Goal: Task Accomplishment & Management: Manage account settings

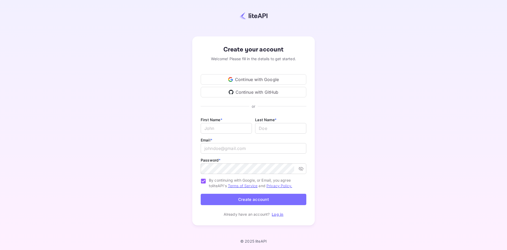
click at [279, 214] on link "Log in" at bounding box center [278, 214] width 12 height 4
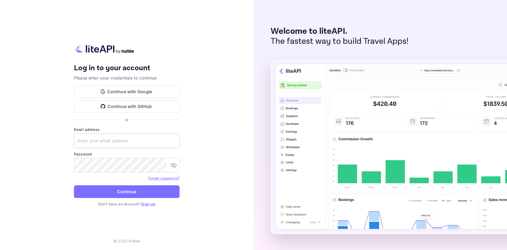
click at [100, 145] on input "text" at bounding box center [127, 140] width 106 height 15
click at [117, 92] on button "Continue with Google" at bounding box center [127, 91] width 106 height 13
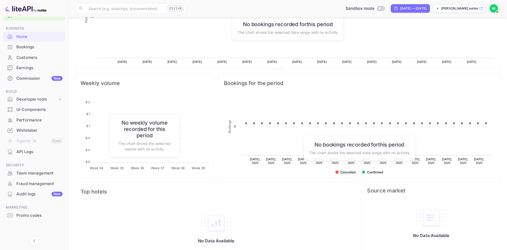
scroll to position [154, 0]
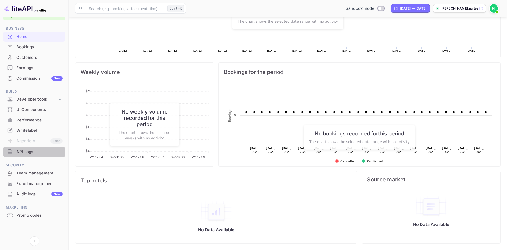
click at [33, 151] on div "API Logs" at bounding box center [39, 152] width 46 height 6
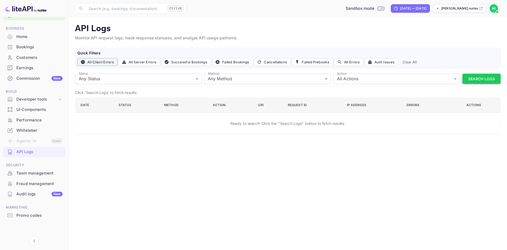
click at [96, 62] on button "All Client Errors" at bounding box center [97, 62] width 40 height 8
click at [136, 62] on button "All Server Errors" at bounding box center [139, 62] width 41 height 8
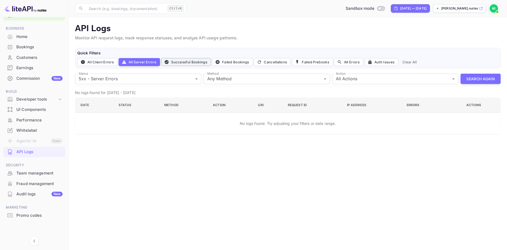
click at [190, 60] on button "Successful Bookings" at bounding box center [186, 62] width 50 height 8
type input "200"
type input "post"
type input "book"
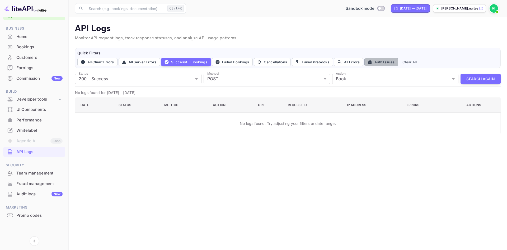
click at [377, 61] on button "Auth Issues" at bounding box center [382, 62] width 34 height 8
type input "401"
type input "all"
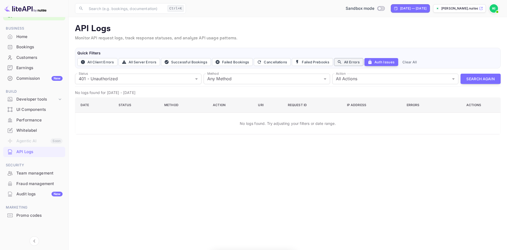
click at [346, 62] on button "All Errors" at bounding box center [348, 62] width 29 height 8
type input "4xx,5xx"
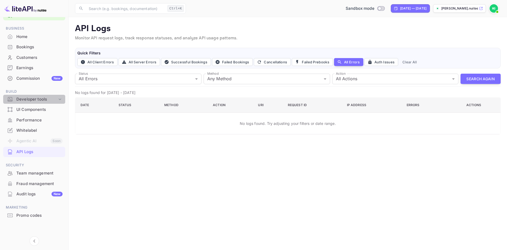
click at [34, 100] on div "Developer tools" at bounding box center [36, 99] width 41 height 6
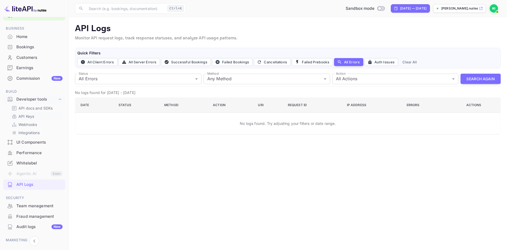
click at [27, 117] on p "API Keys" at bounding box center [26, 117] width 16 height 6
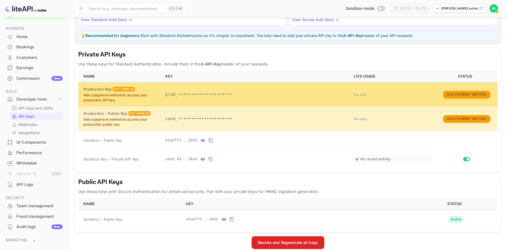
scroll to position [61, 0]
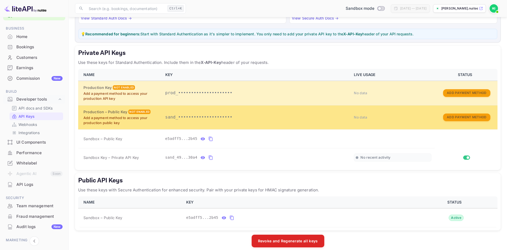
click at [139, 112] on div "Not enabled" at bounding box center [139, 112] width 22 height 4
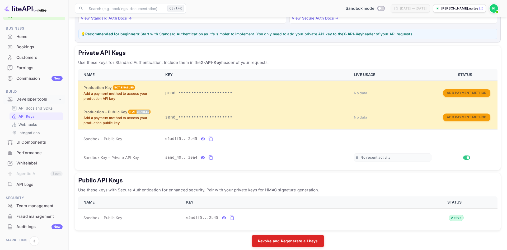
scroll to position [67, 0]
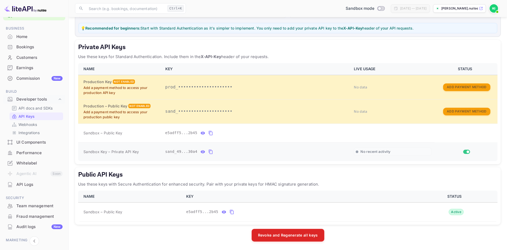
click at [363, 151] on span "No recent activity" at bounding box center [376, 152] width 30 height 4
